Goal: Transaction & Acquisition: Download file/media

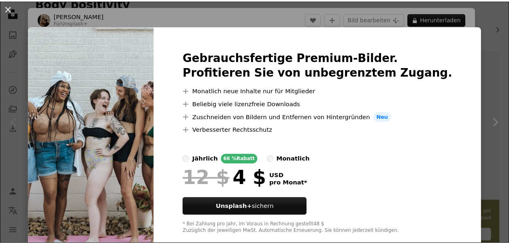
scroll to position [16, 0]
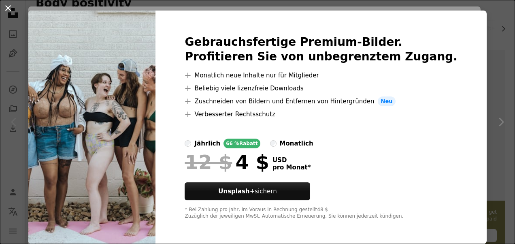
click at [9, 5] on button "An X shape" at bounding box center [8, 8] width 10 height 10
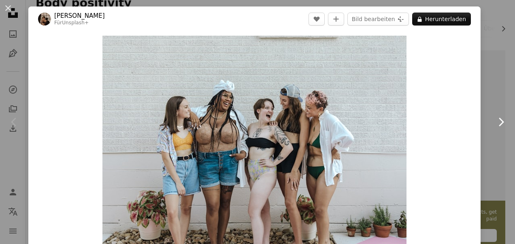
click at [491, 97] on link "Chevron right" at bounding box center [501, 122] width 28 height 78
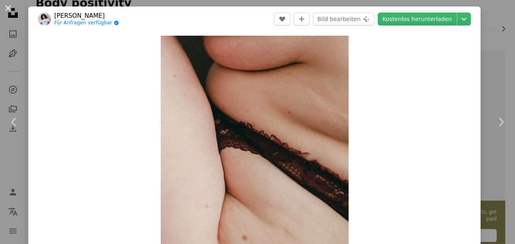
click at [10, 9] on button "An X shape" at bounding box center [8, 8] width 10 height 10
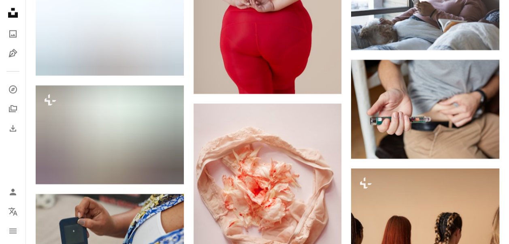
scroll to position [5538, 0]
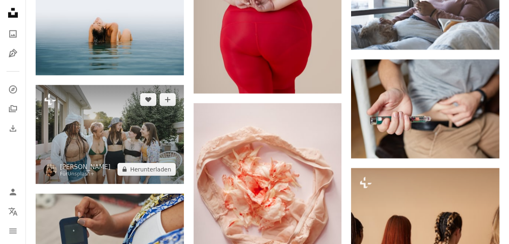
click at [160, 138] on img at bounding box center [110, 134] width 148 height 99
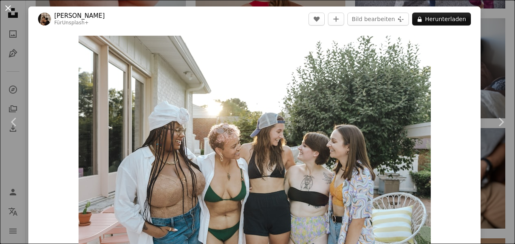
click at [8, 5] on button "An X shape" at bounding box center [8, 8] width 10 height 10
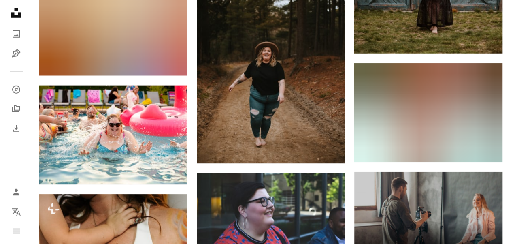
scroll to position [2705, 0]
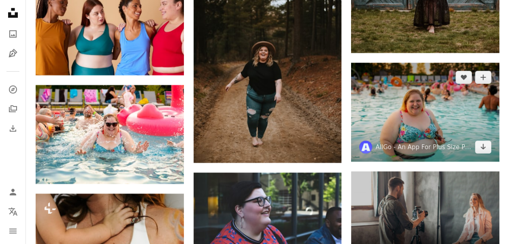
click at [471, 116] on img at bounding box center [425, 112] width 148 height 99
click at [432, 108] on img at bounding box center [425, 112] width 148 height 99
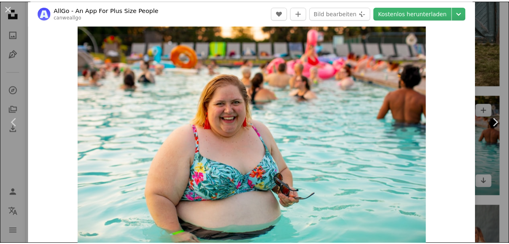
scroll to position [23, 0]
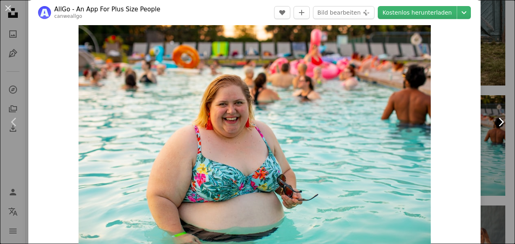
click at [497, 91] on link "Chevron right" at bounding box center [501, 122] width 28 height 78
click at [5, 7] on button "An X shape" at bounding box center [8, 8] width 10 height 10
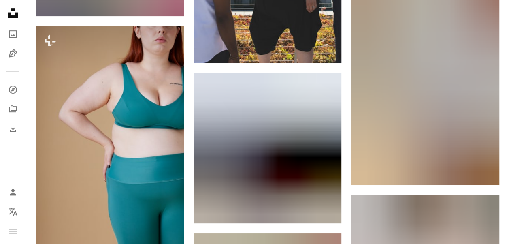
scroll to position [4838, 0]
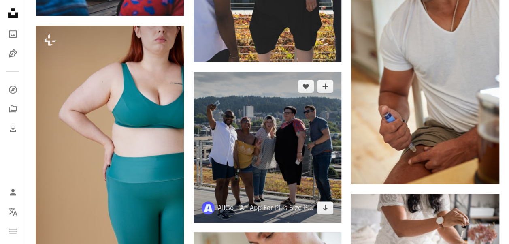
click at [318, 158] on img at bounding box center [268, 147] width 148 height 151
click at [317, 159] on img at bounding box center [268, 147] width 148 height 151
click at [294, 134] on img at bounding box center [268, 147] width 148 height 151
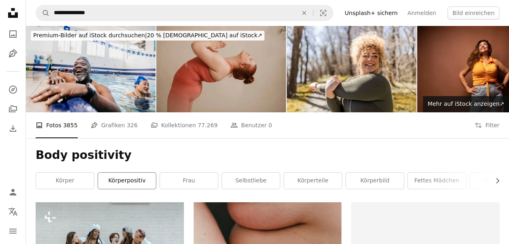
click at [125, 176] on link "Körperpositiv" at bounding box center [127, 181] width 58 height 16
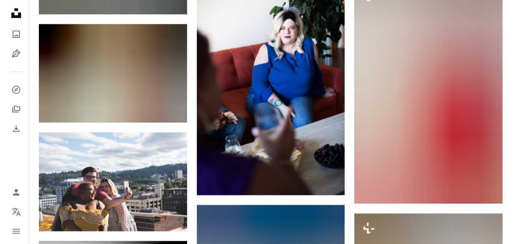
scroll to position [3671, 0]
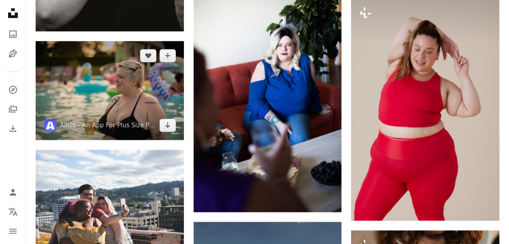
click at [162, 82] on img at bounding box center [110, 90] width 148 height 99
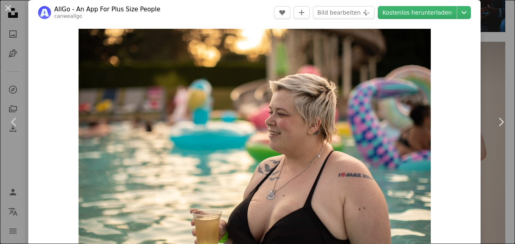
scroll to position [5, 0]
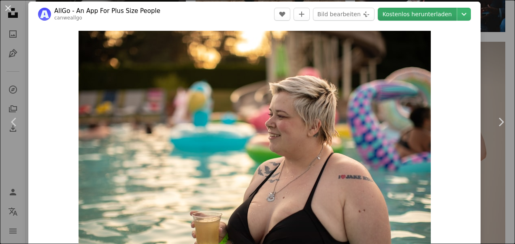
click at [401, 9] on link "Kostenlos herunterladen" at bounding box center [417, 14] width 79 height 13
